Goal: Task Accomplishment & Management: Manage account settings

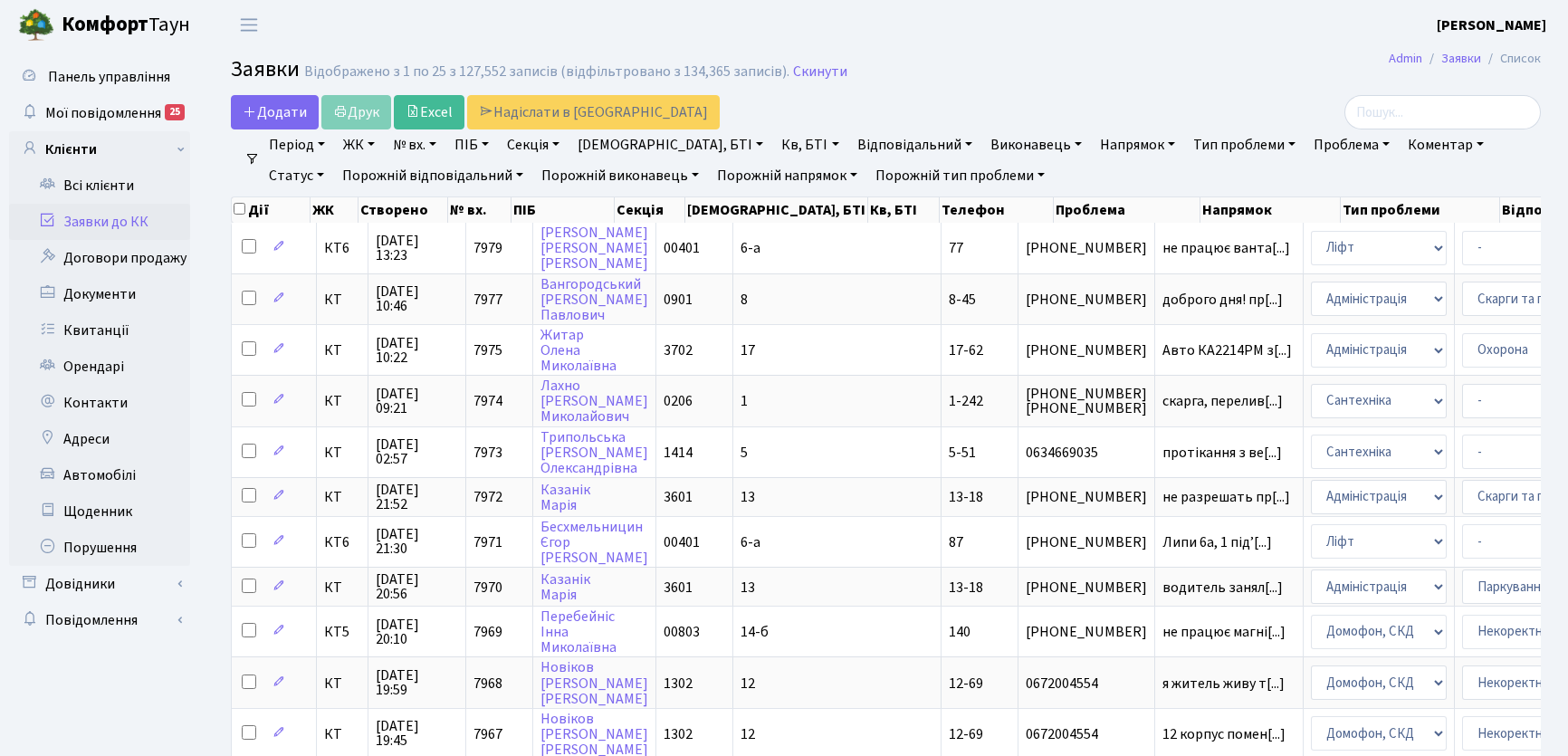
select select "25"
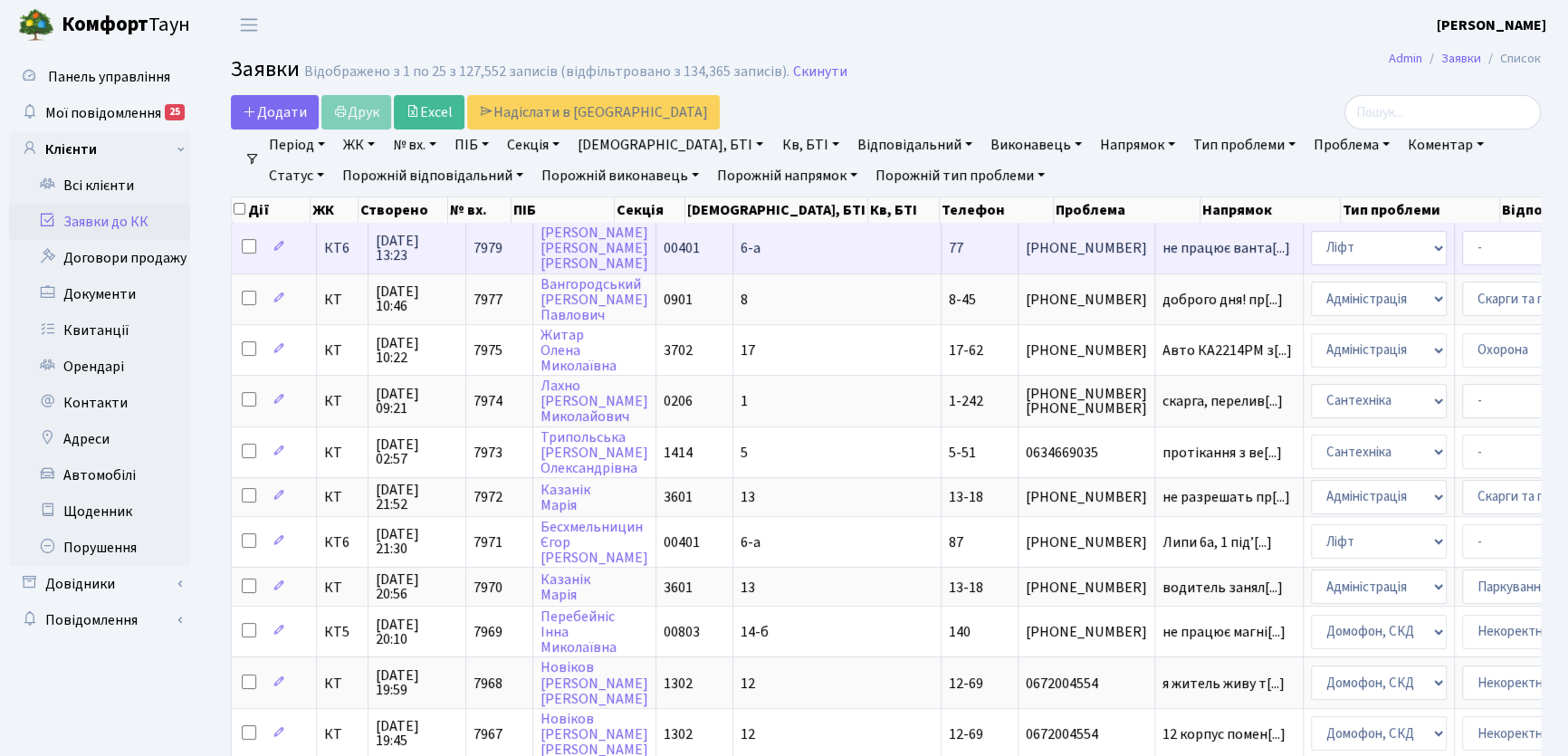
click at [341, 248] on span "КТ6" at bounding box center [342, 248] width 36 height 14
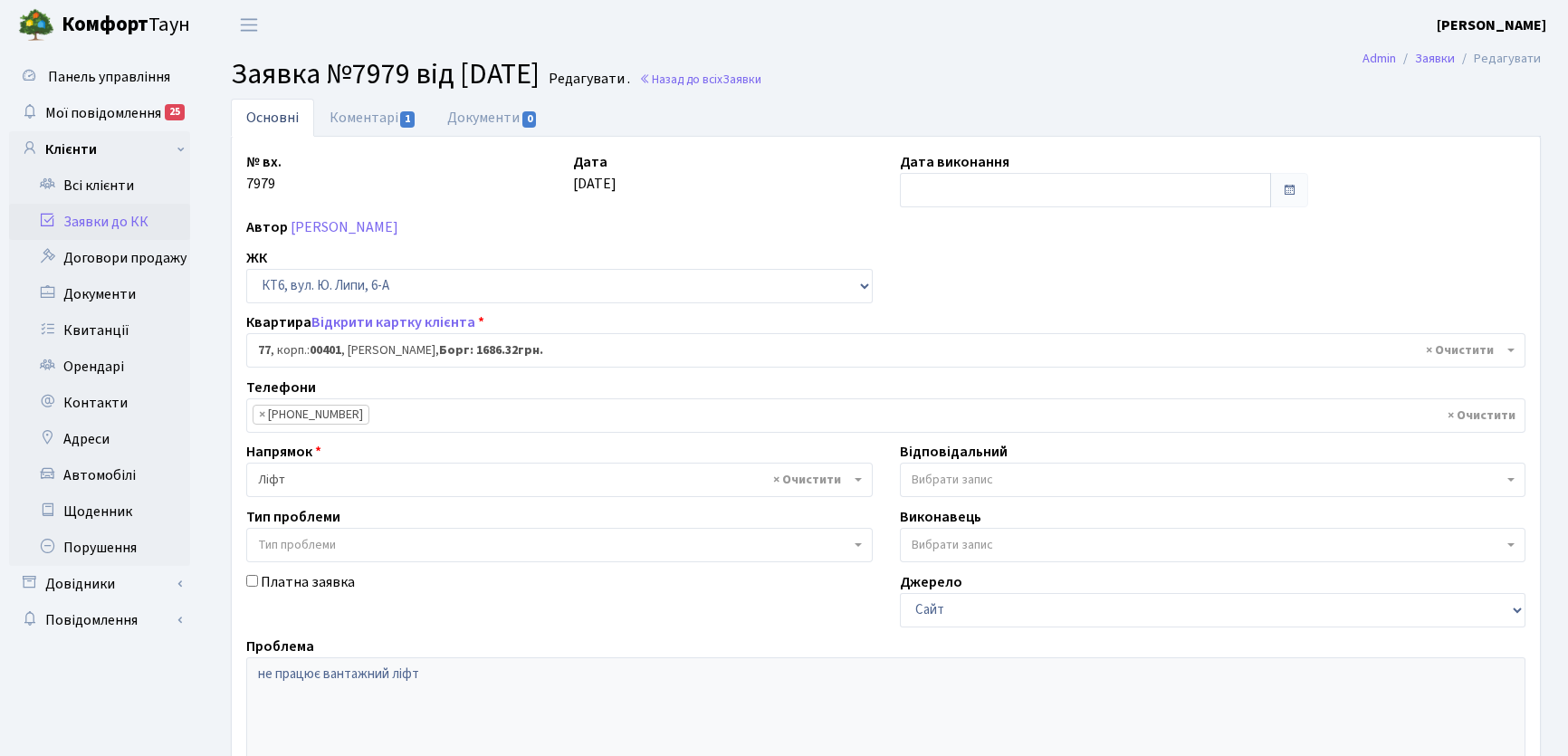
select select "17169"
click at [113, 230] on link "Заявки до КК" at bounding box center [100, 221] width 181 height 36
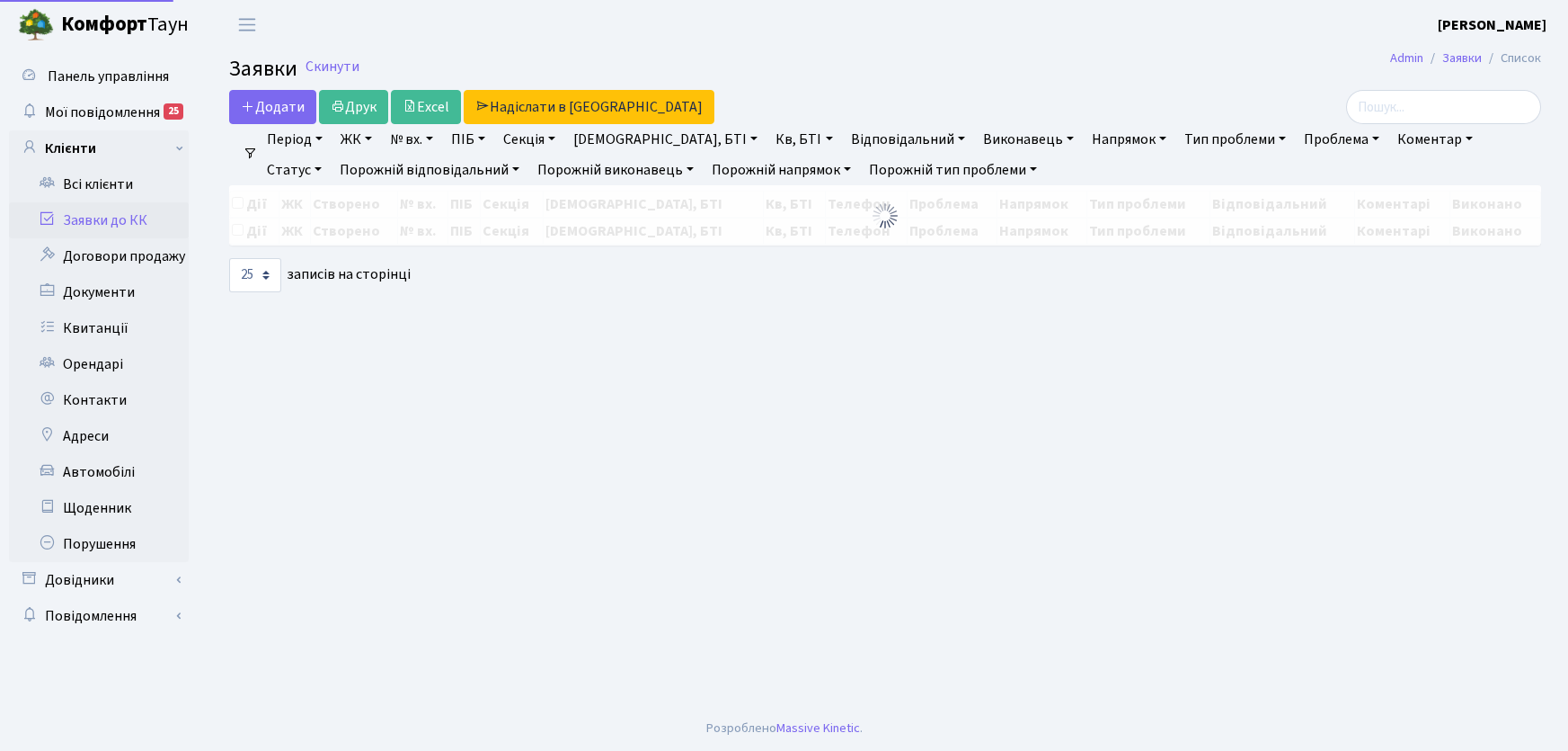
select select "25"
